Goal: Transaction & Acquisition: Book appointment/travel/reservation

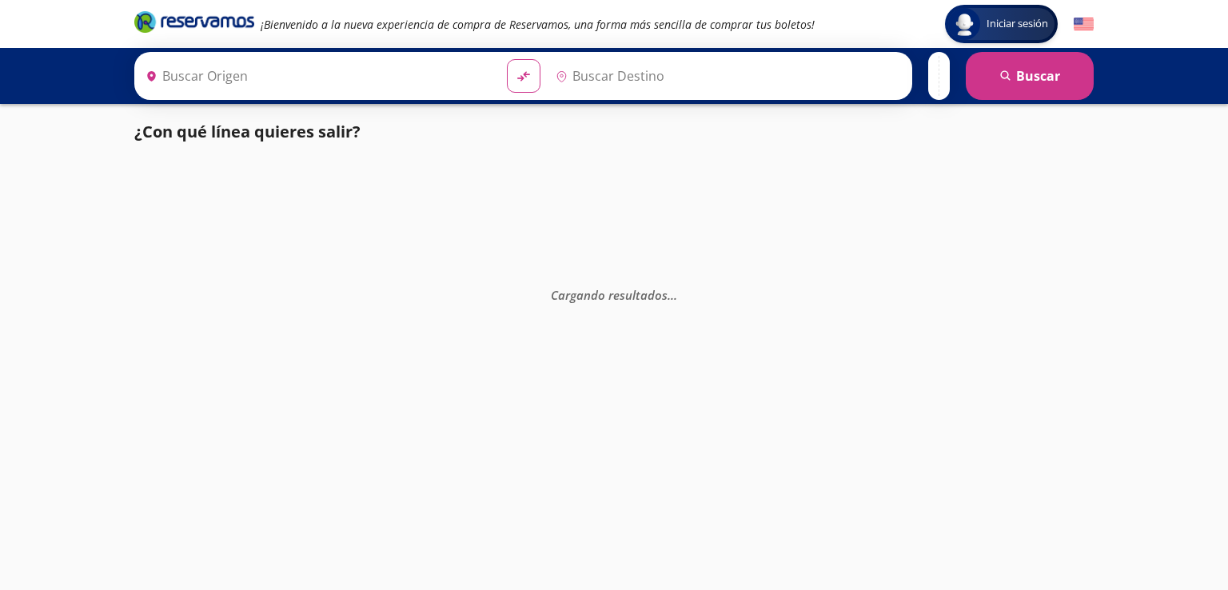
type input "[PERSON_NAME] de Querétaro, [GEOGRAPHIC_DATA]"
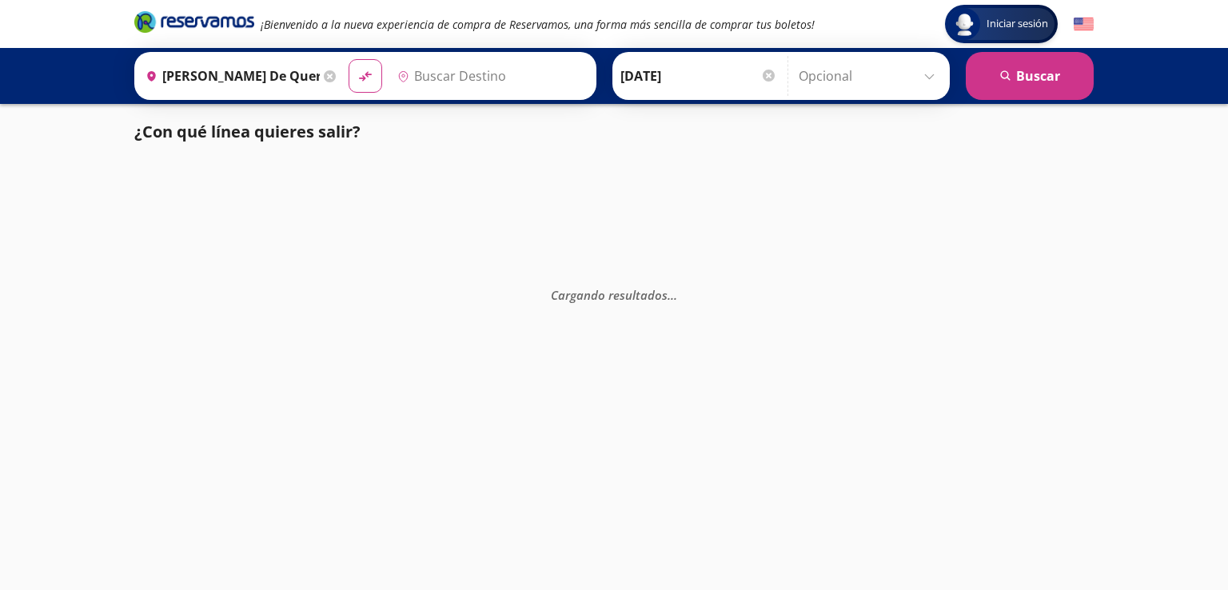
type input "[GEOGRAPHIC_DATA], [GEOGRAPHIC_DATA]"
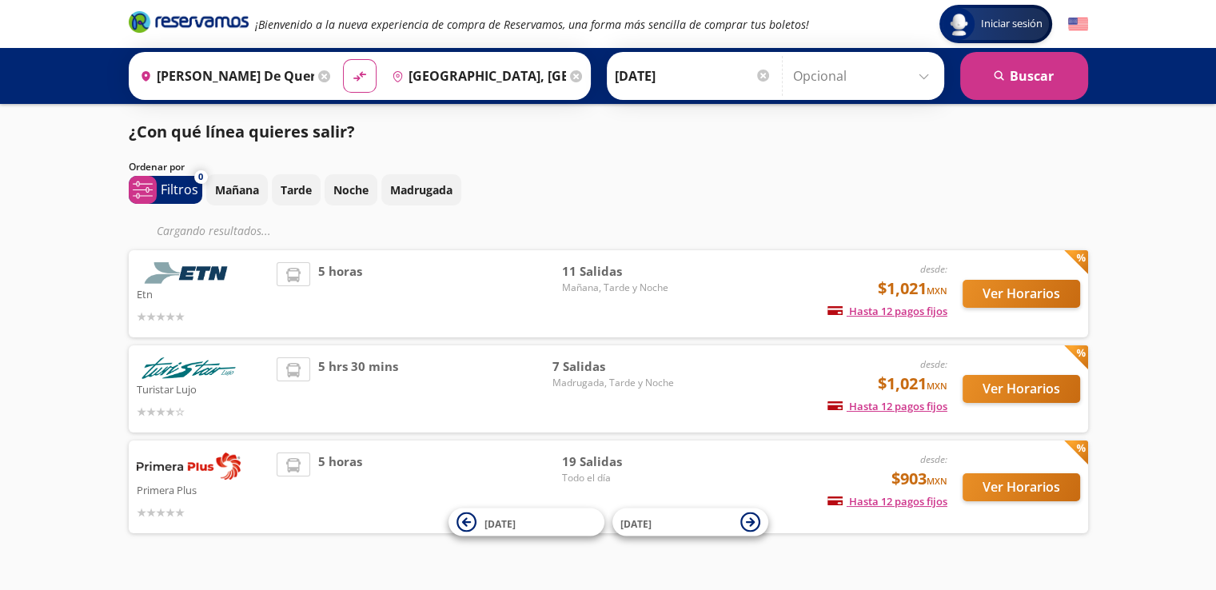
scroll to position [31, 0]
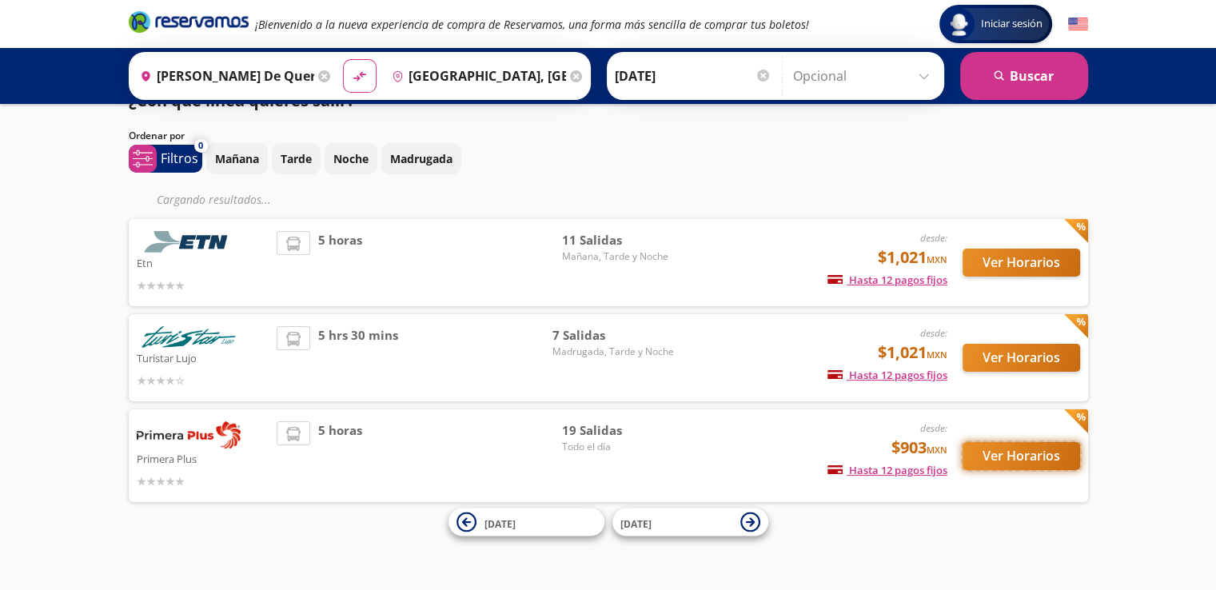
click at [1046, 464] on button "Ver Horarios" at bounding box center [1022, 456] width 118 height 28
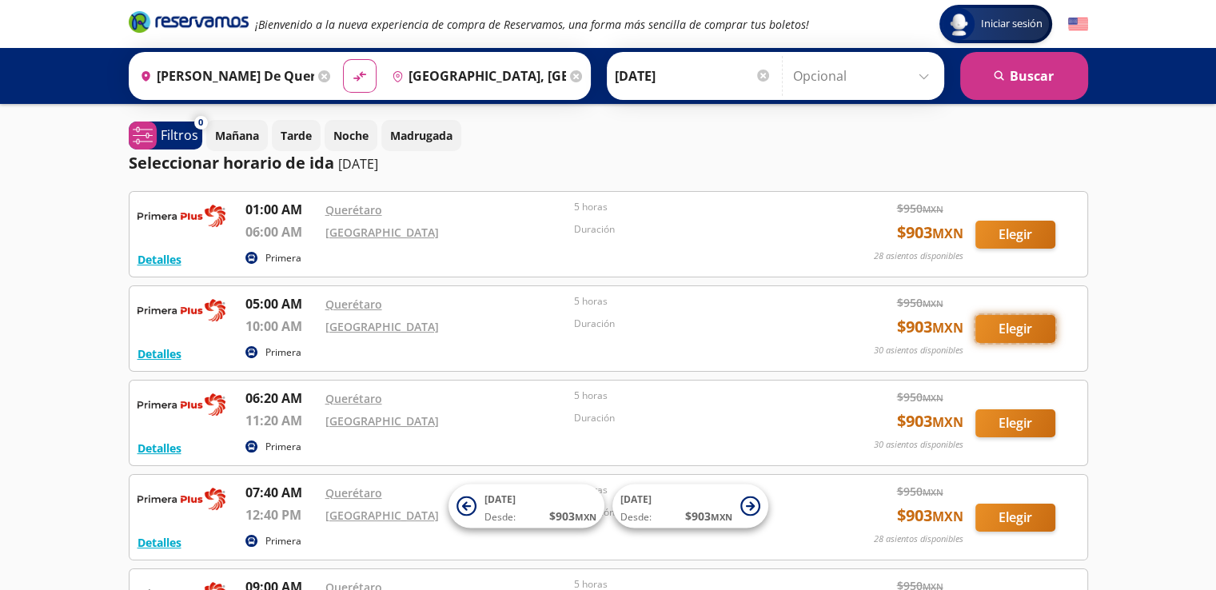
click at [1017, 332] on button "Elegir" at bounding box center [1016, 329] width 80 height 28
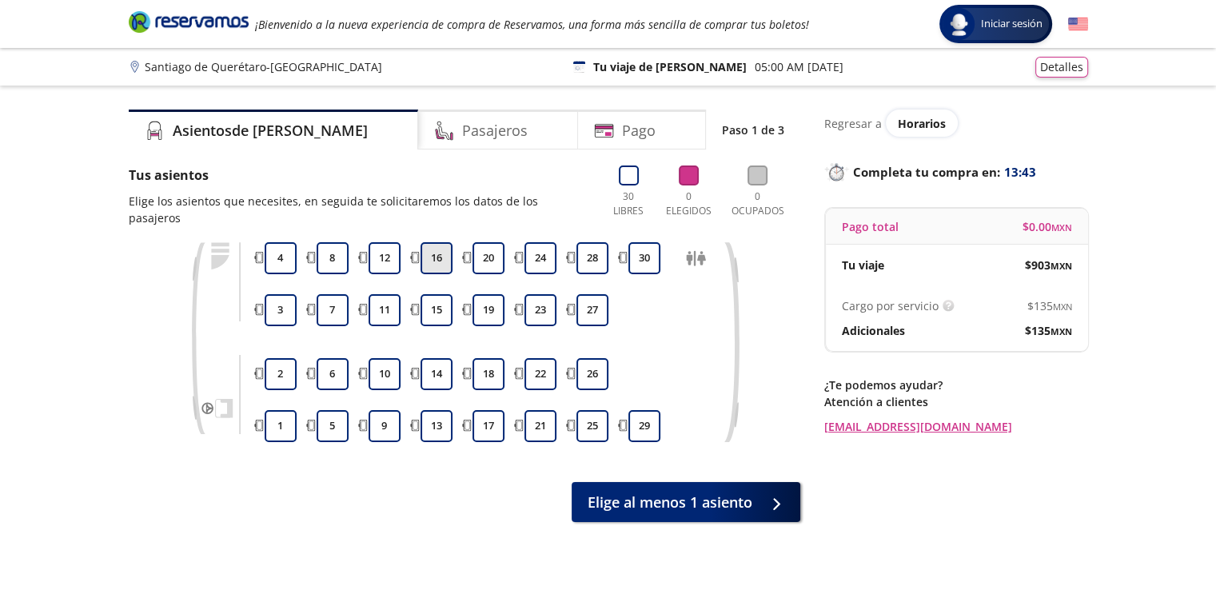
click at [425, 242] on button "16" at bounding box center [437, 258] width 32 height 32
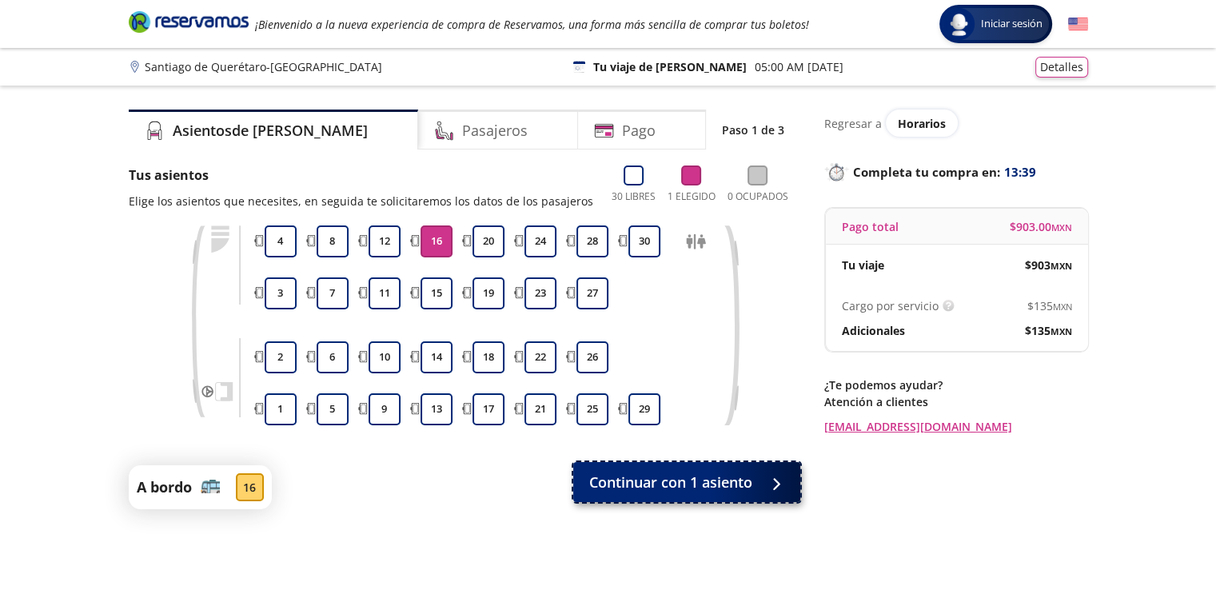
click at [716, 494] on button "Continuar con 1 asiento" at bounding box center [686, 482] width 227 height 40
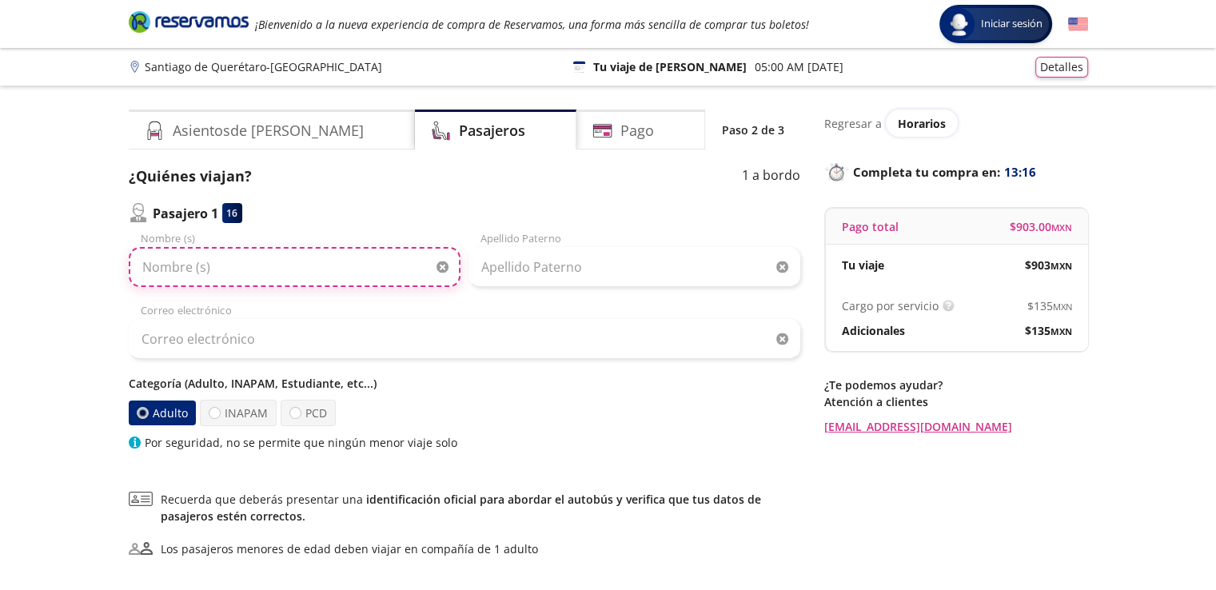
click at [194, 265] on input "Nombre (s)" at bounding box center [295, 267] width 332 height 40
type input "[PERSON_NAME]"
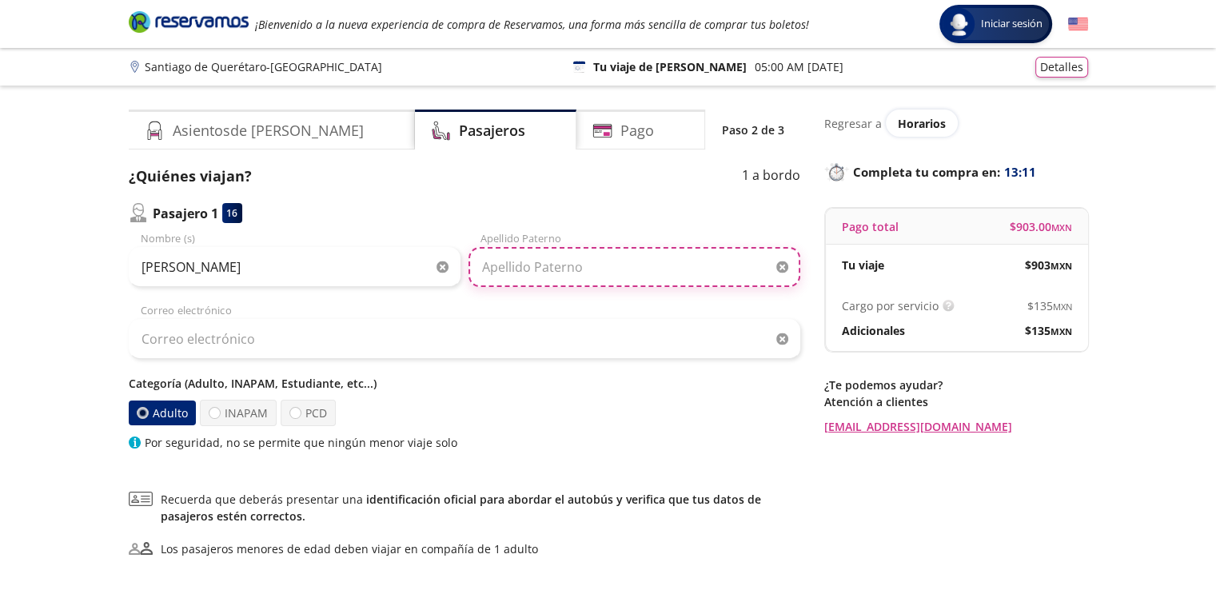
click at [525, 267] on input "Apellido Paterno" at bounding box center [635, 267] width 332 height 40
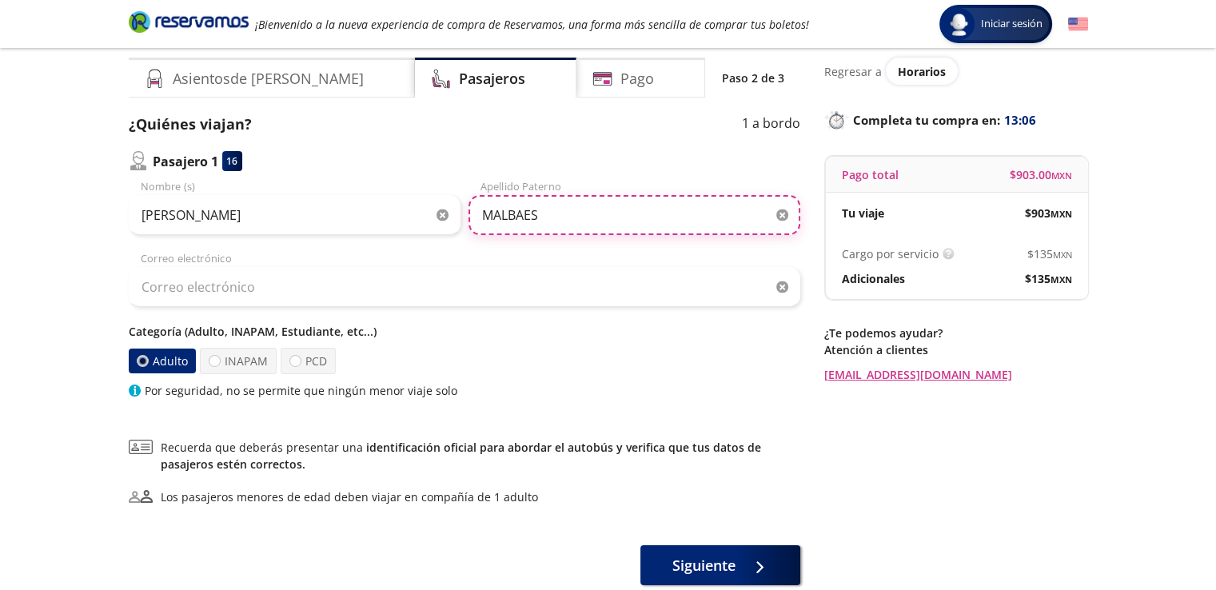
scroll to position [80, 0]
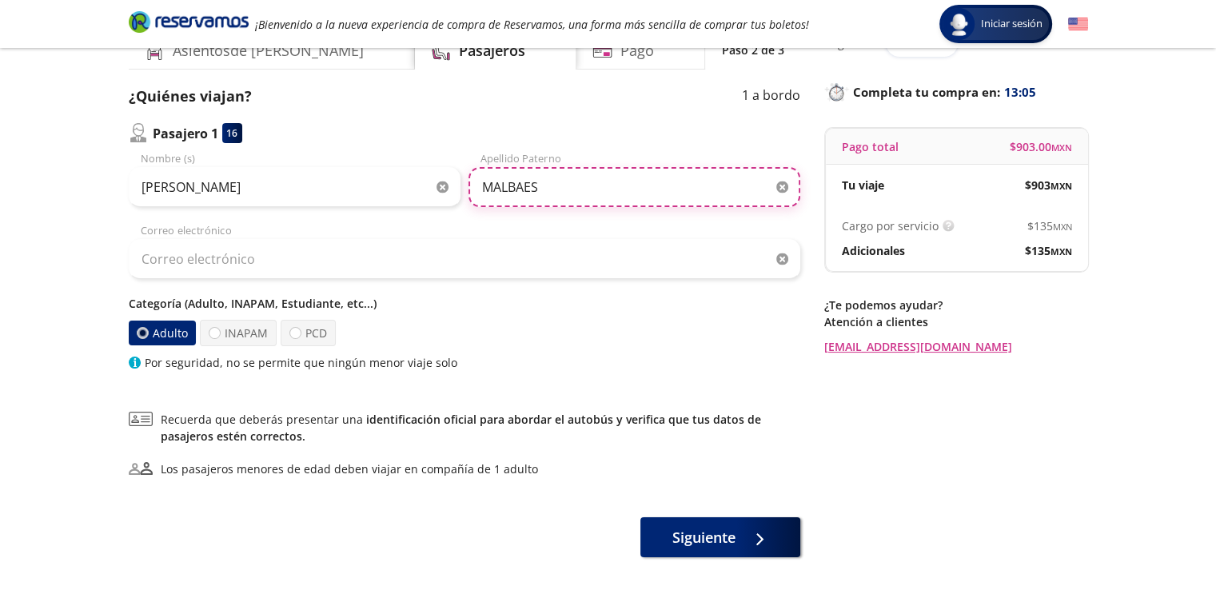
type input "MALBAES"
click at [544, 333] on div "Adulto INAPAM PCD" at bounding box center [465, 333] width 672 height 26
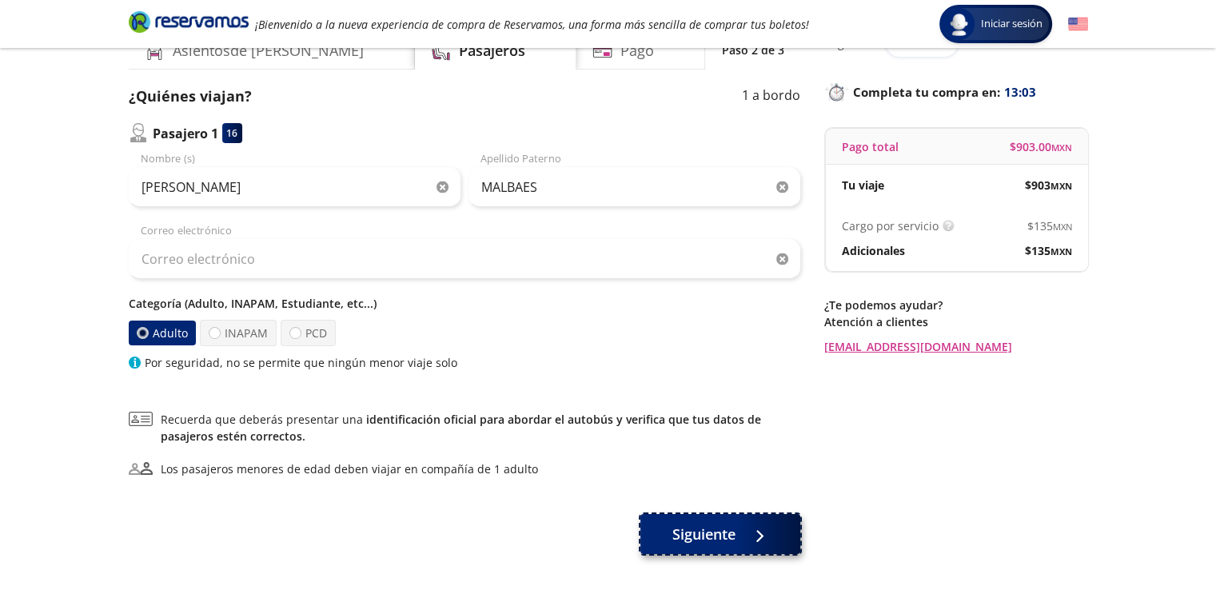
click at [698, 517] on button "Siguiente" at bounding box center [721, 534] width 160 height 40
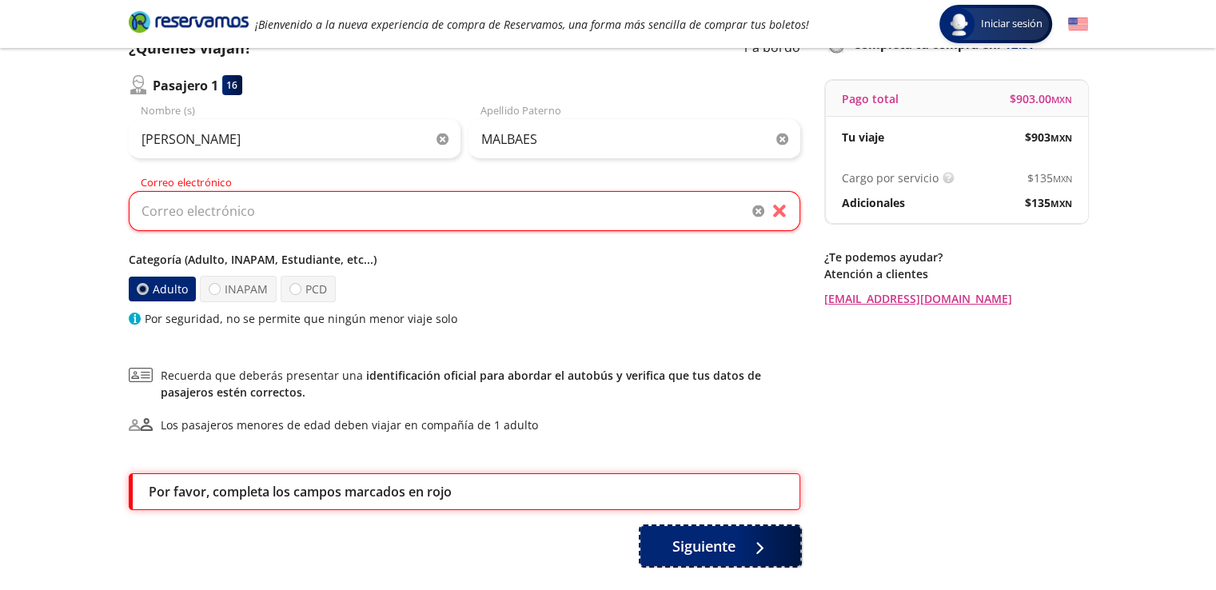
scroll to position [48, 0]
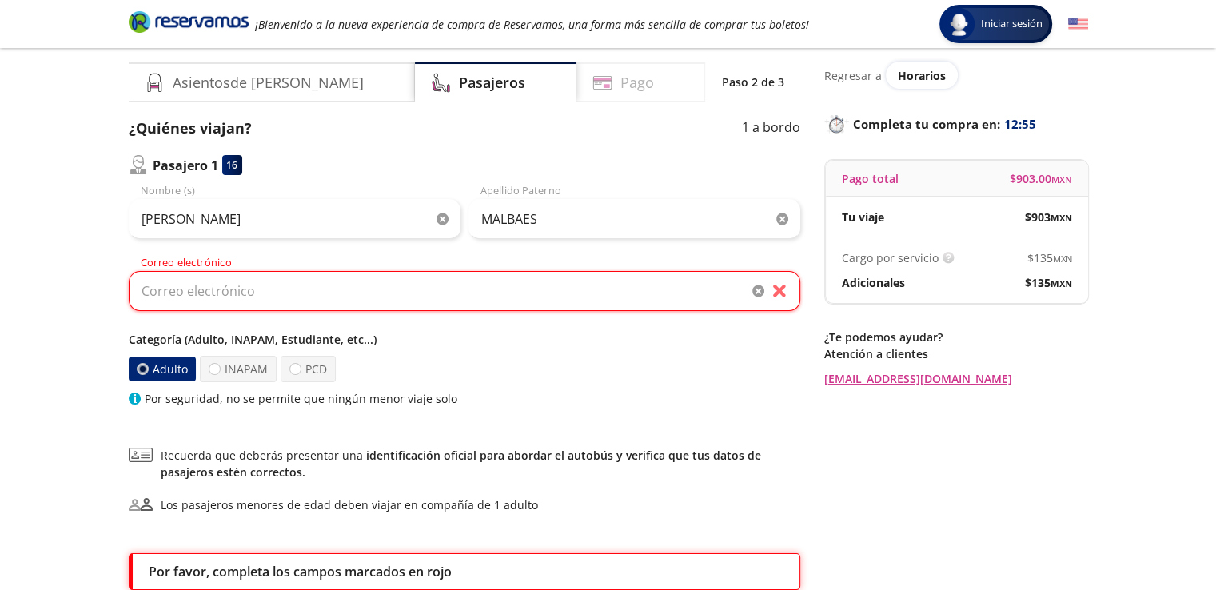
click at [593, 81] on icon at bounding box center [603, 83] width 20 height 20
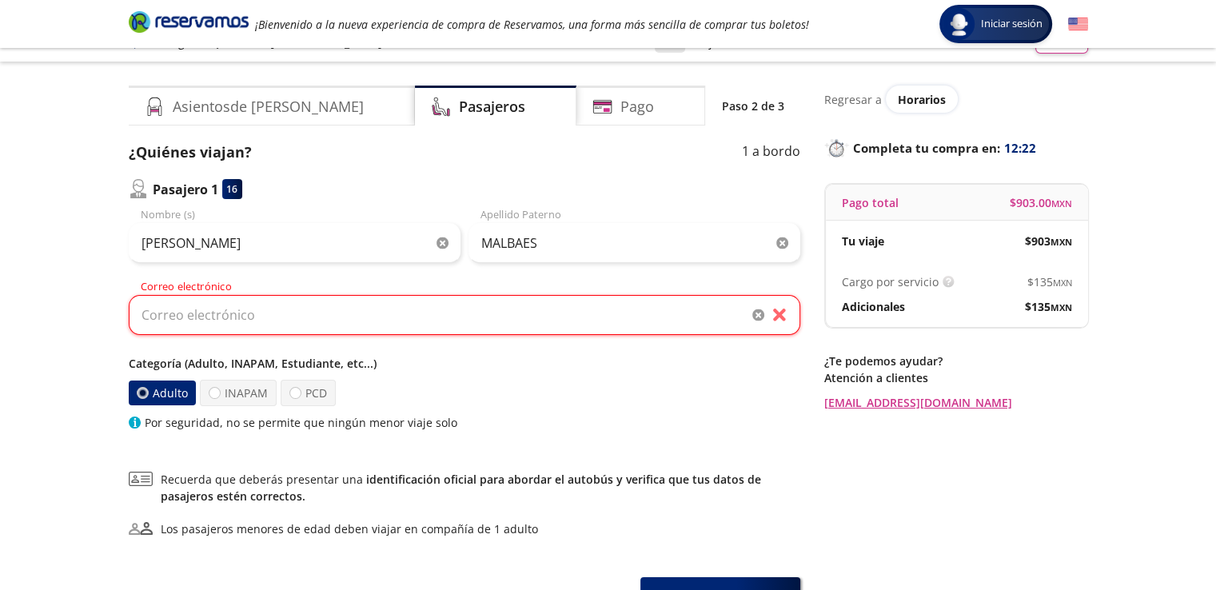
scroll to position [0, 0]
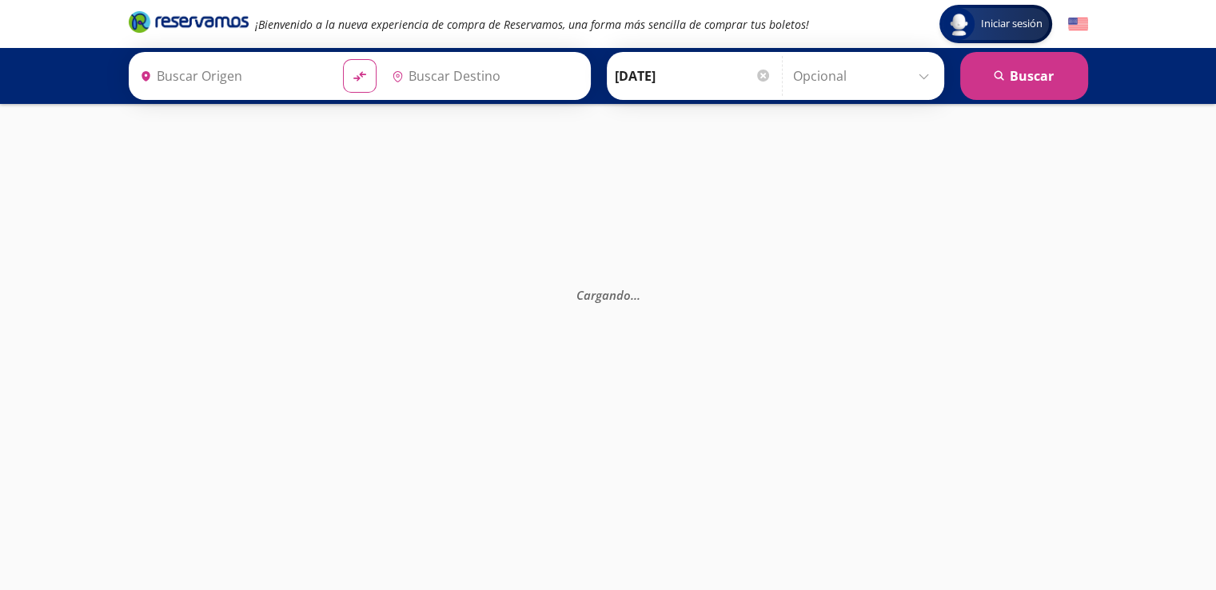
type input "[PERSON_NAME] de Querétaro, [GEOGRAPHIC_DATA]"
type input "[GEOGRAPHIC_DATA], [GEOGRAPHIC_DATA]"
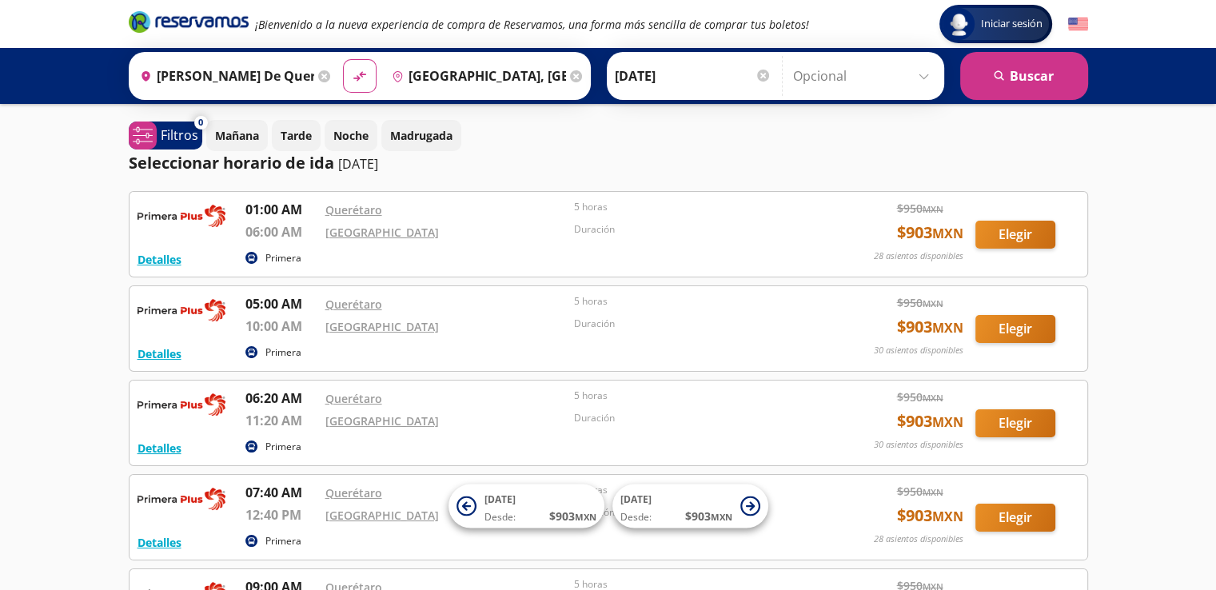
click at [240, 69] on input "[PERSON_NAME] de Querétaro, [GEOGRAPHIC_DATA]" at bounding box center [224, 76] width 181 height 40
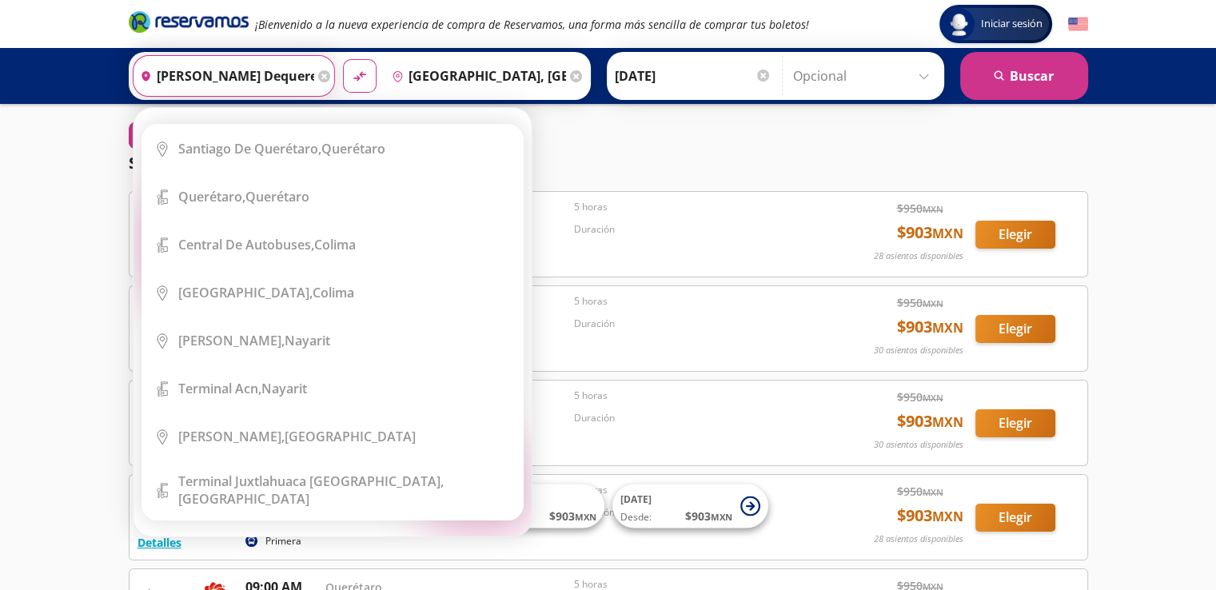
type input "[PERSON_NAME] dequeretaro, queretaro"
click at [324, 78] on div "Origen heroicons:map-pin-20-solid [PERSON_NAME], queretaro" at bounding box center [234, 76] width 202 height 42
click at [318, 78] on icon at bounding box center [324, 76] width 12 height 12
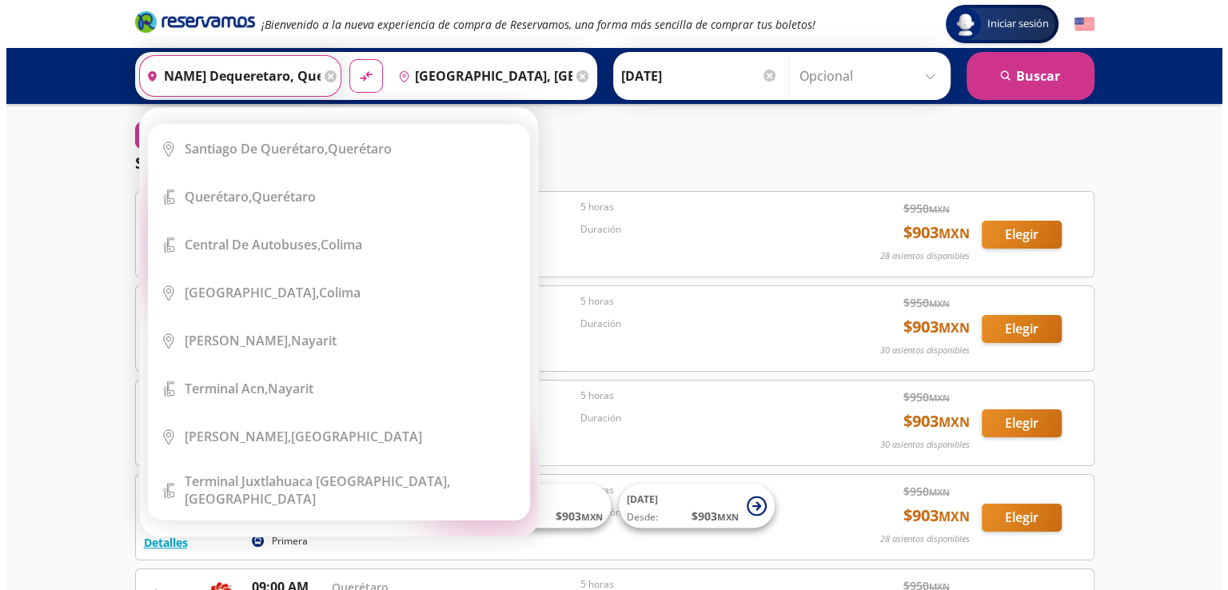
scroll to position [0, 0]
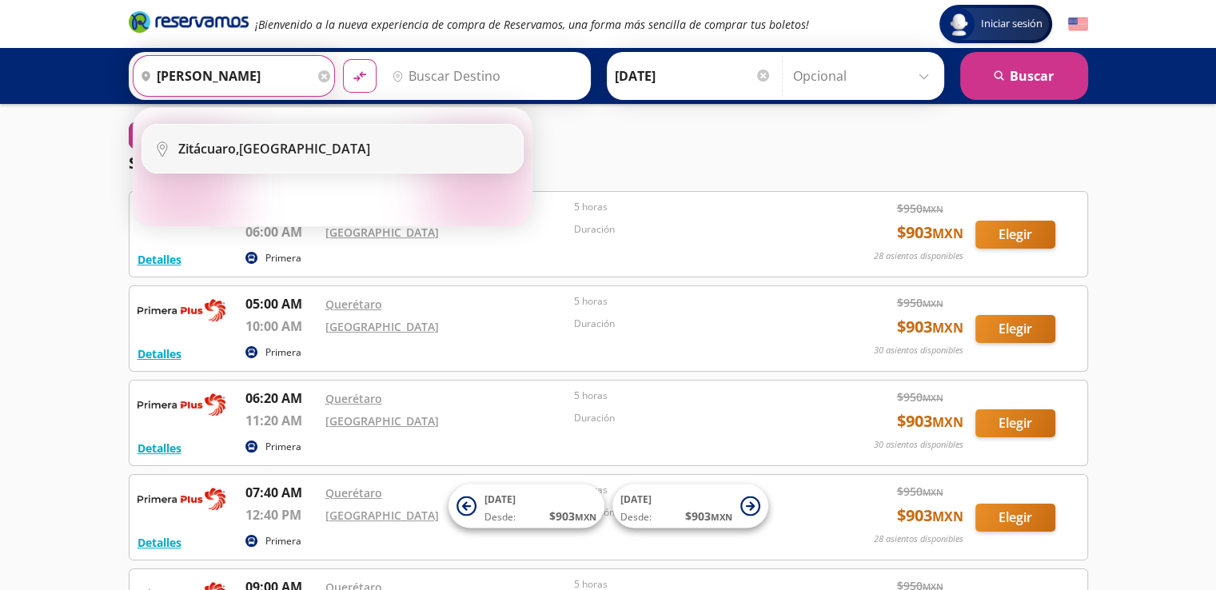
click at [321, 150] on div "Zitácuaro, [GEOGRAPHIC_DATA]" at bounding box center [344, 149] width 333 height 18
type input "Zitácuaro, [GEOGRAPHIC_DATA]"
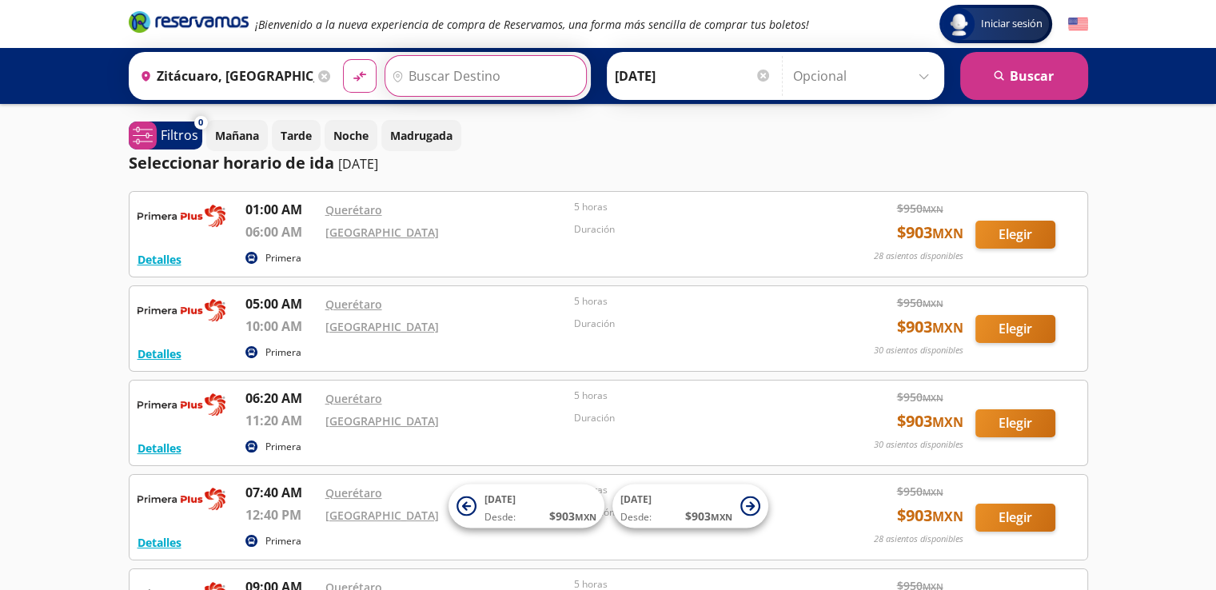
click at [478, 56] on input "Destino" at bounding box center [483, 76] width 197 height 40
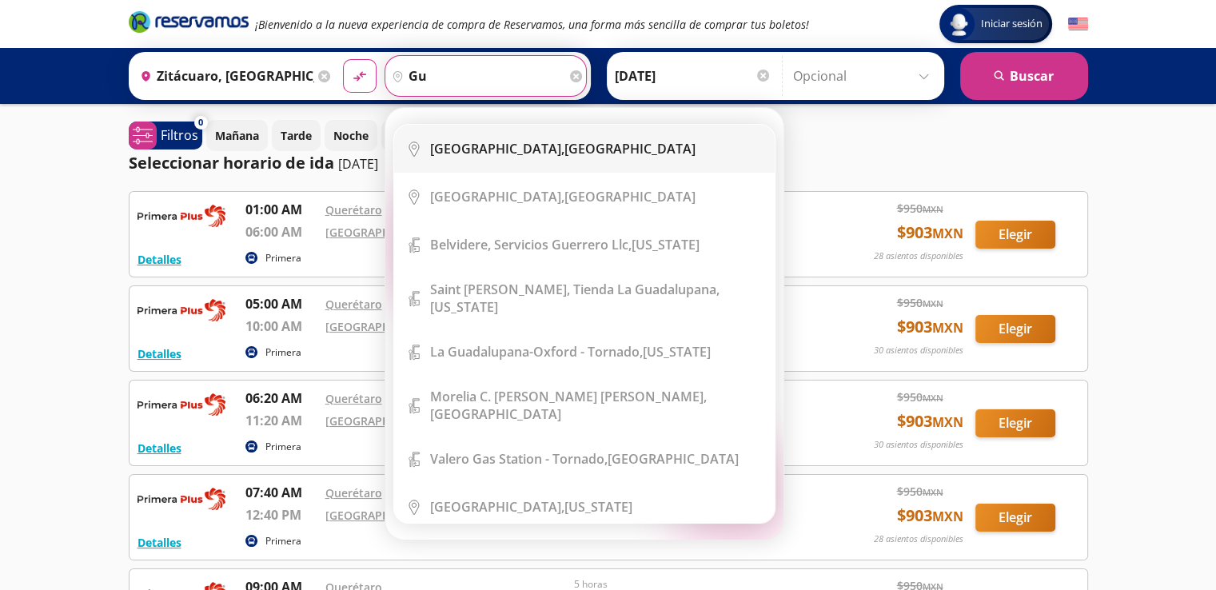
click at [489, 140] on b "[GEOGRAPHIC_DATA]," at bounding box center [497, 149] width 134 height 18
type input "[GEOGRAPHIC_DATA], [GEOGRAPHIC_DATA]"
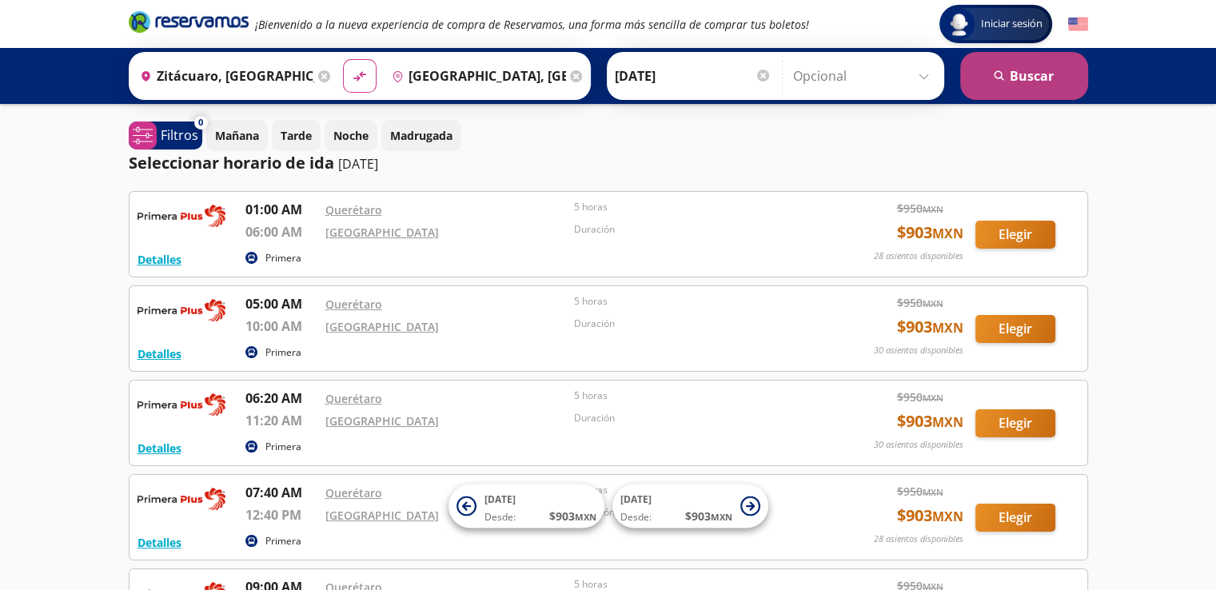
click at [988, 78] on button "search [GEOGRAPHIC_DATA]" at bounding box center [1024, 76] width 128 height 48
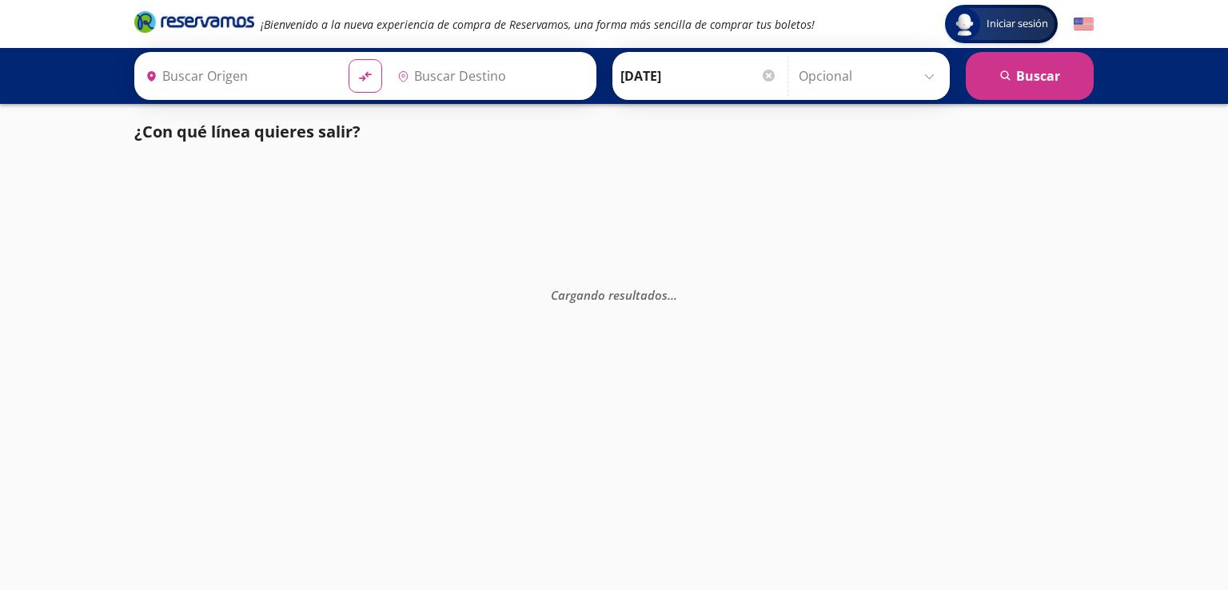
type input "Zitácuaro, [GEOGRAPHIC_DATA]"
type input "[GEOGRAPHIC_DATA], [GEOGRAPHIC_DATA]"
